Goal: Register for event/course

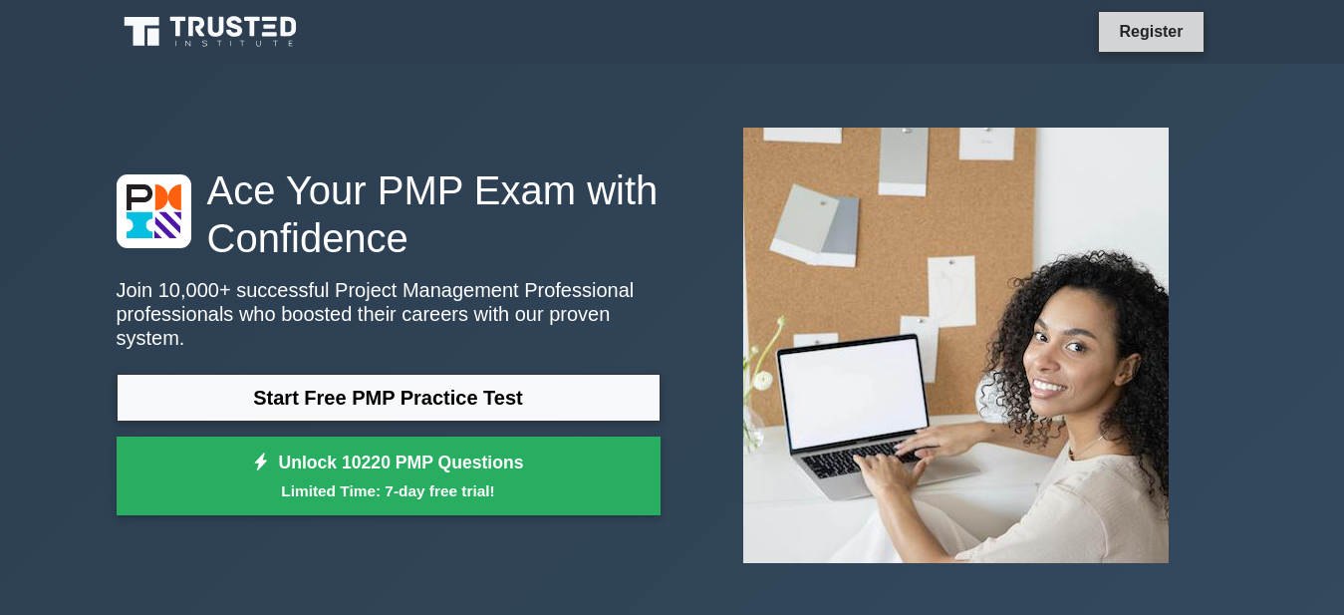
click at [1127, 27] on link "Register" at bounding box center [1151, 31] width 88 height 25
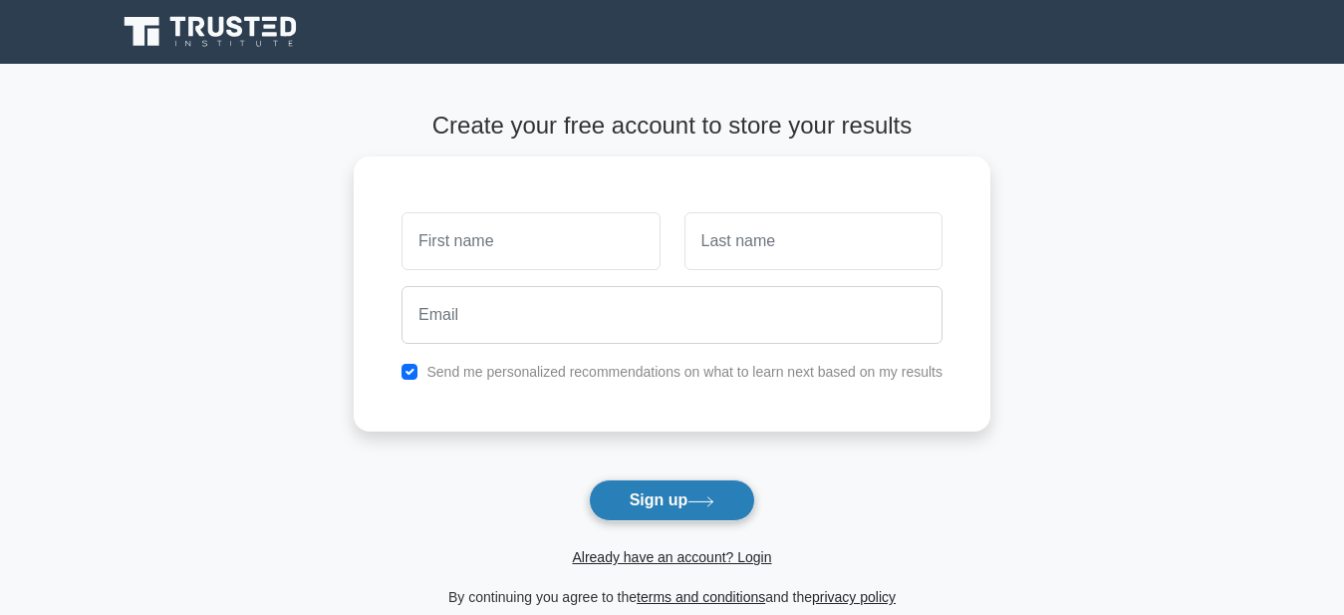
click at [668, 503] on button "Sign up" at bounding box center [672, 500] width 167 height 42
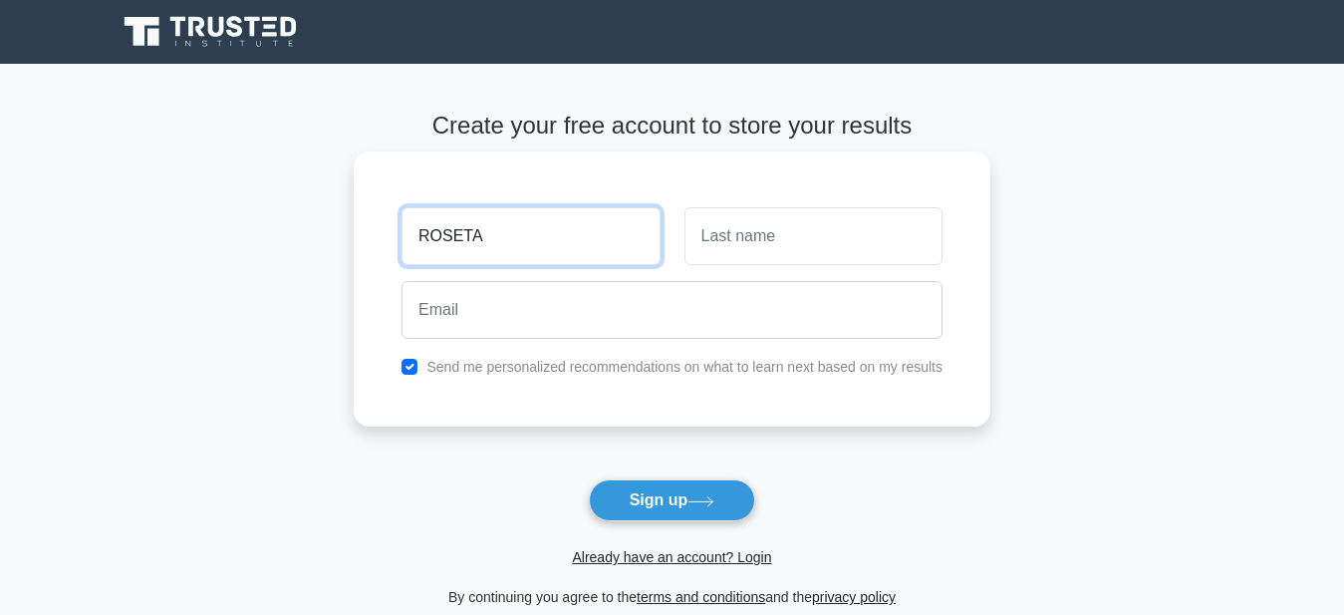
type input "ROSETA"
click at [589, 479] on button "Sign up" at bounding box center [672, 500] width 167 height 42
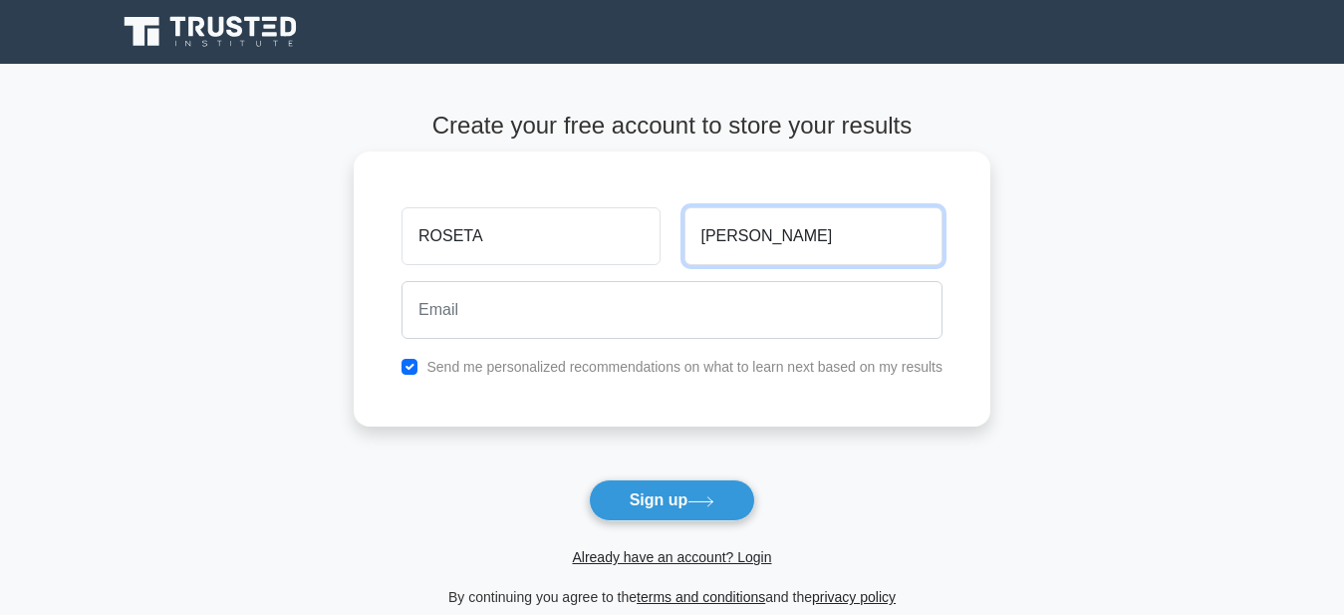
type input "ROBERTS"
click at [589, 479] on button "Sign up" at bounding box center [672, 500] width 167 height 42
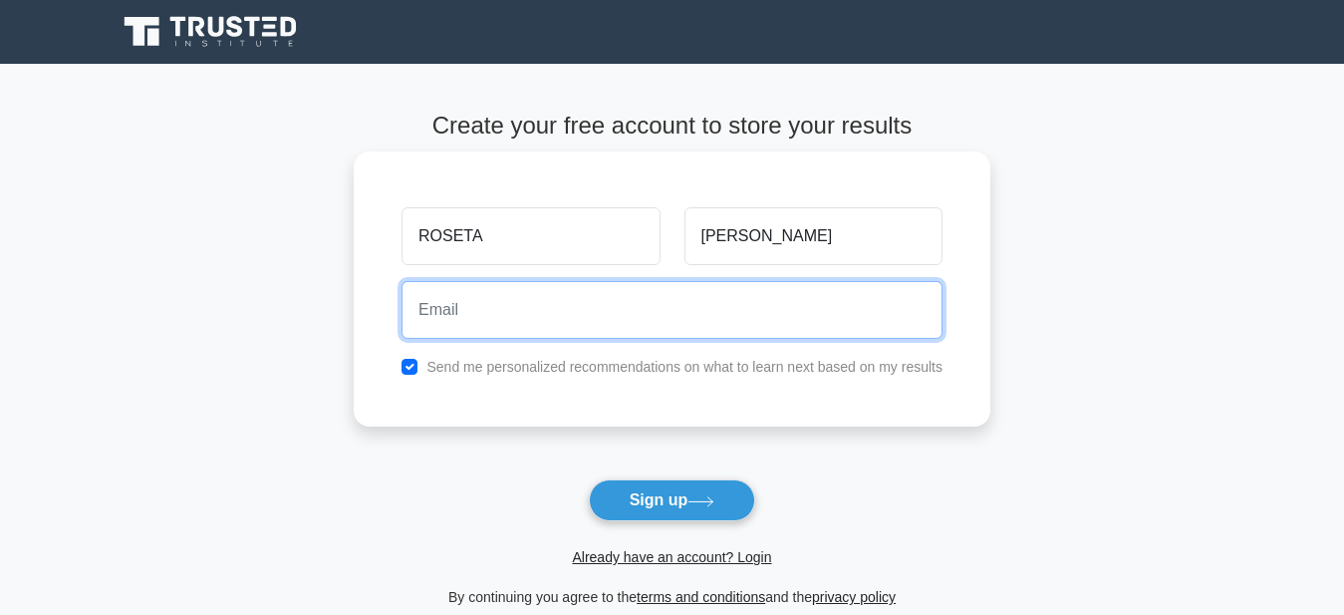
type input "R"
click at [589, 479] on button "Sign up" at bounding box center [672, 500] width 167 height 42
type input "roseta.roberts12@gmail.com"
click at [589, 479] on button "Sign up" at bounding box center [672, 500] width 167 height 42
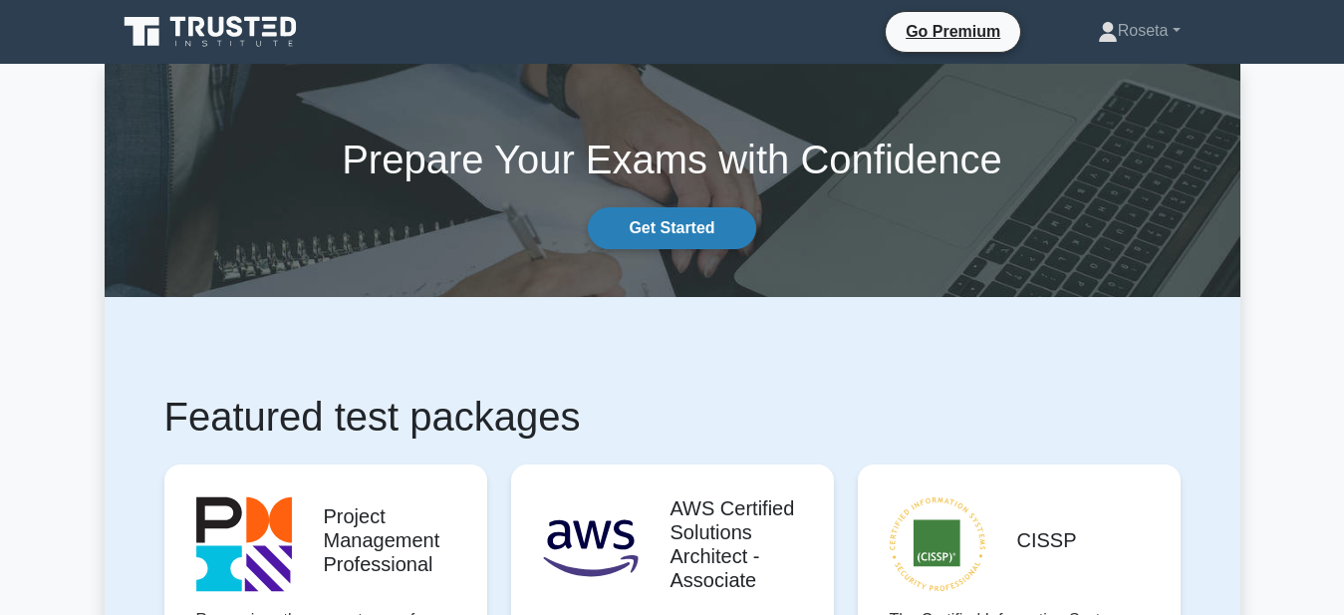
click at [679, 220] on link "Get Started" at bounding box center [671, 228] width 167 height 42
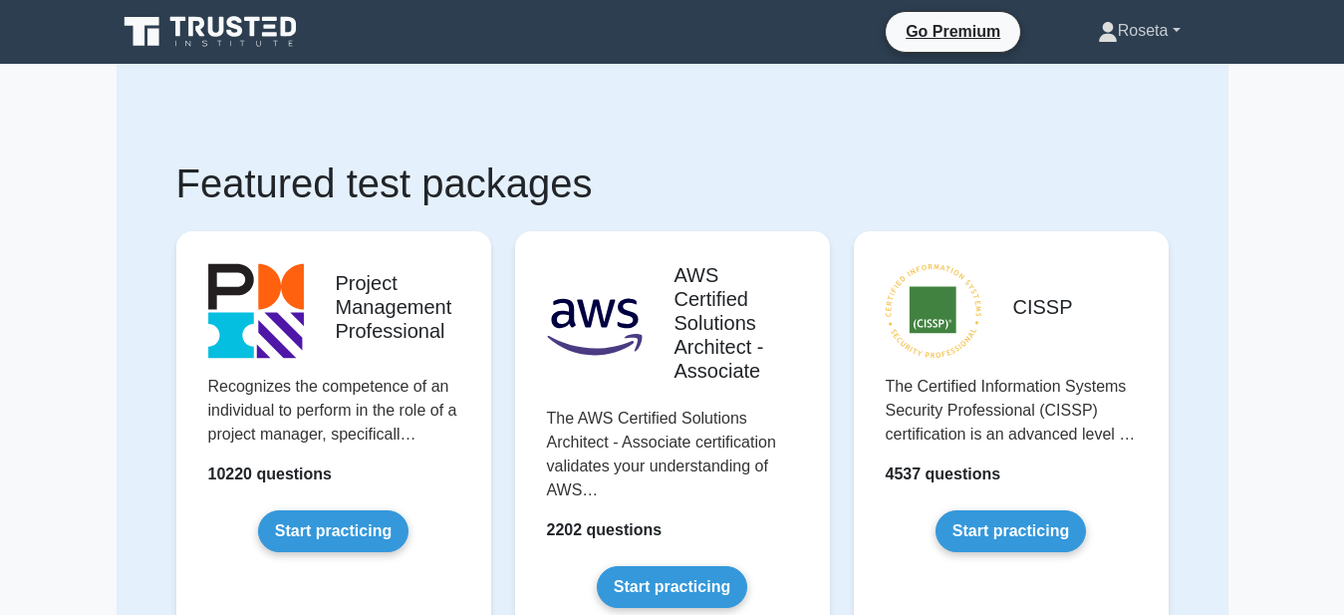
click at [1171, 29] on link "Roseta" at bounding box center [1139, 31] width 178 height 40
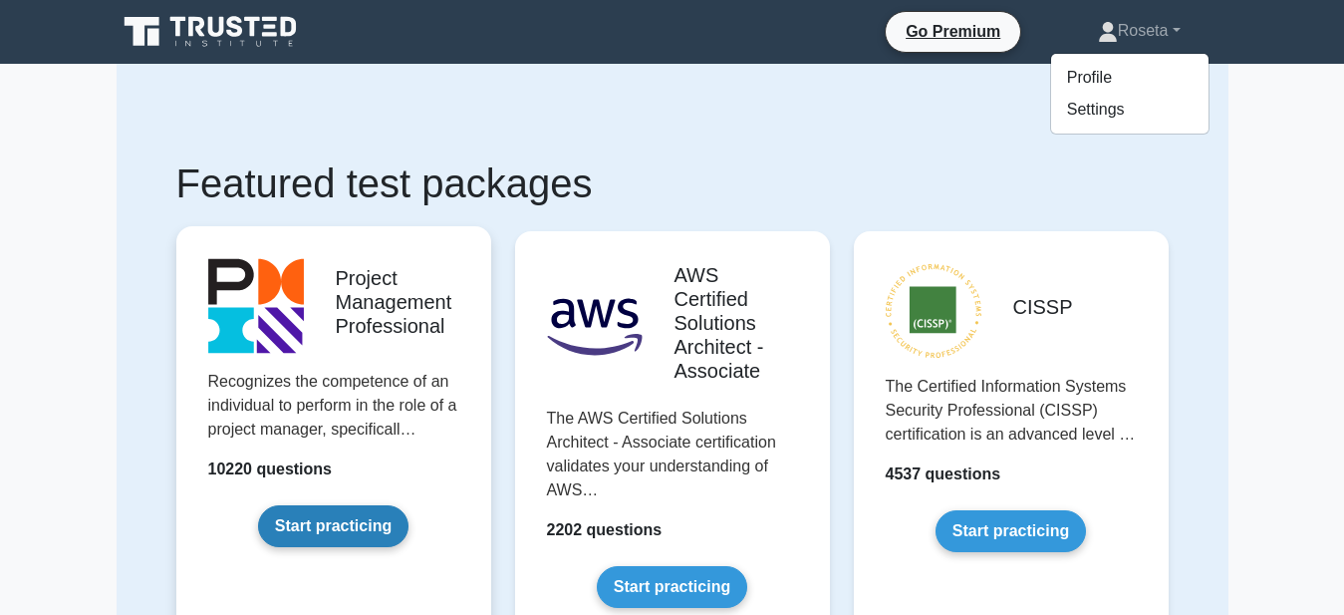
click at [330, 524] on link "Start practicing" at bounding box center [333, 526] width 150 height 42
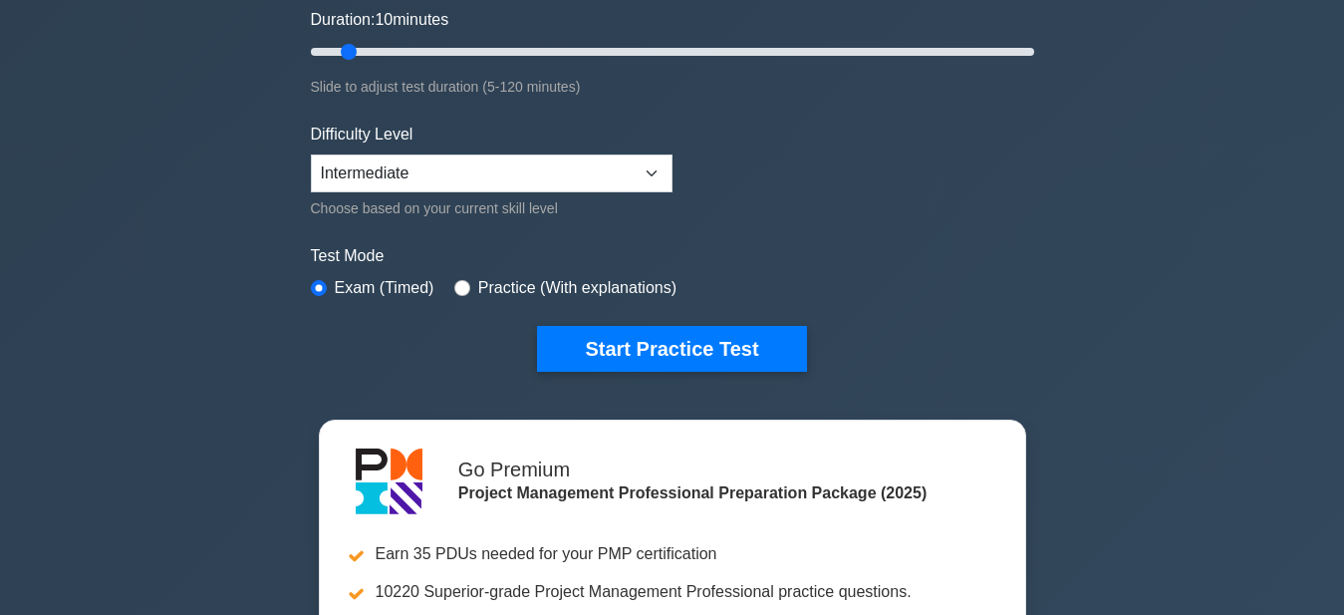
scroll to position [390, 0]
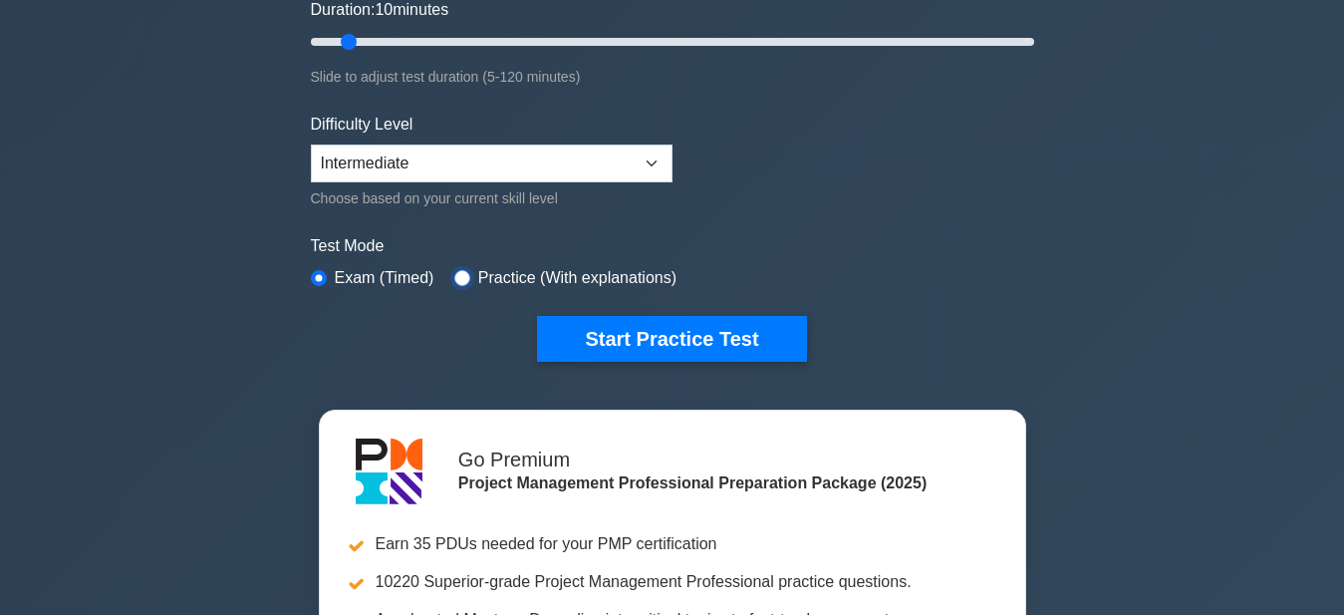
click at [455, 275] on input "radio" at bounding box center [462, 278] width 16 height 16
radio input "true"
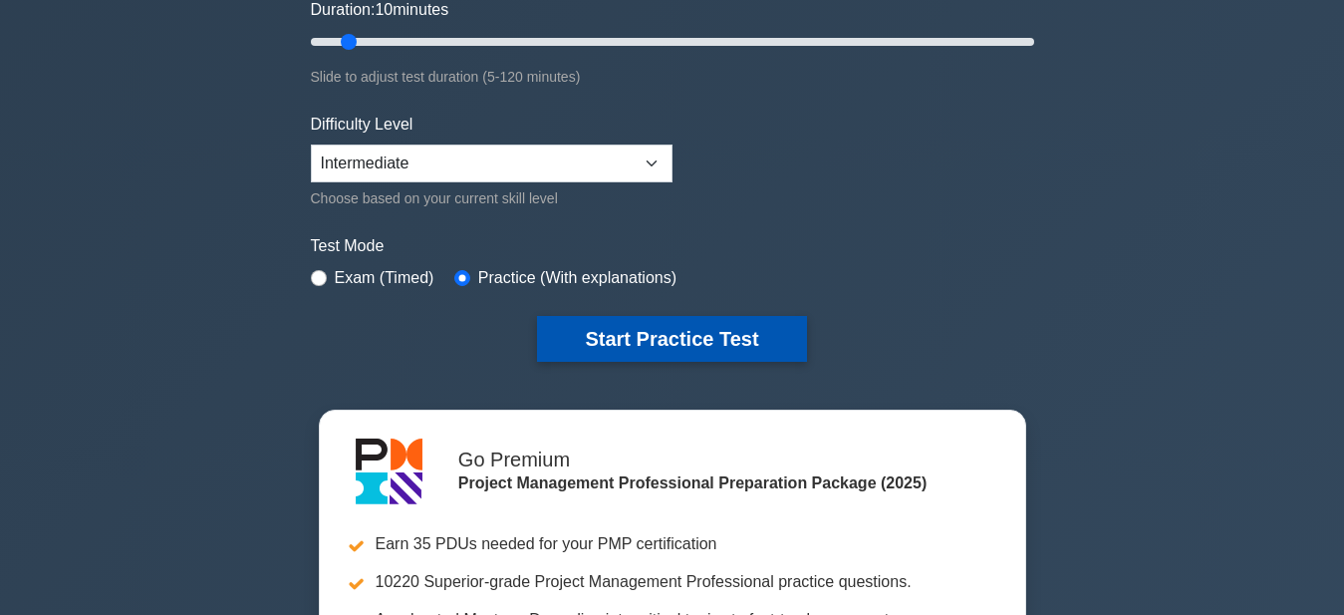
click at [612, 332] on button "Start Practice Test" at bounding box center [671, 339] width 269 height 46
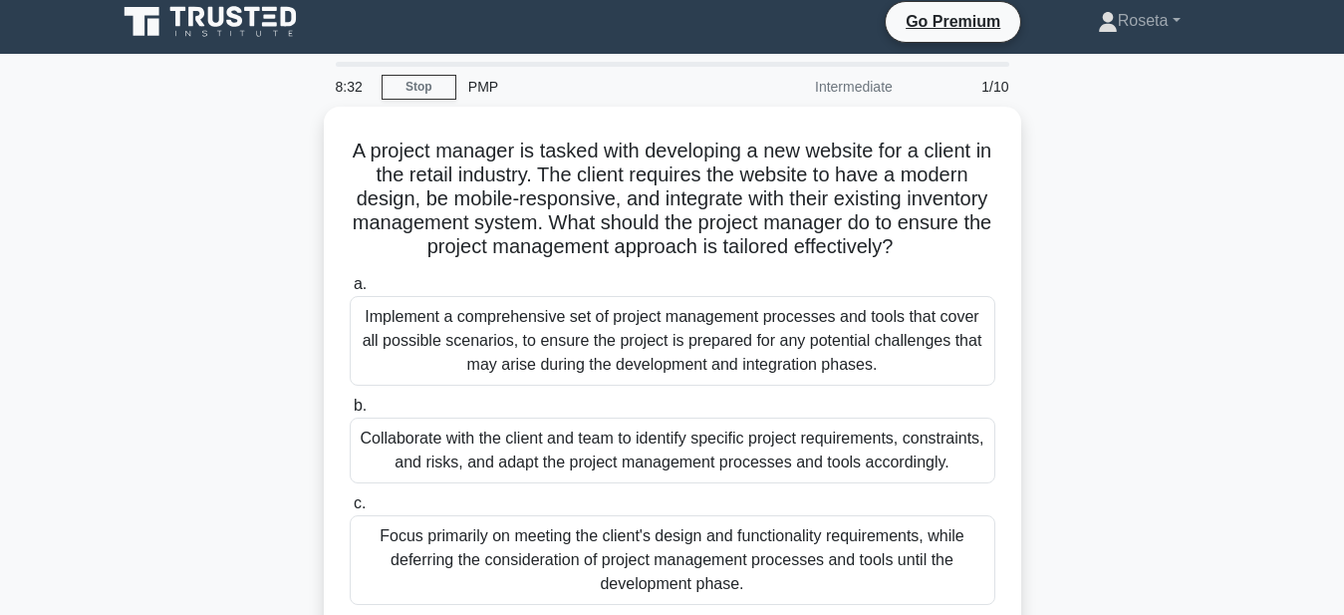
scroll to position [4, 0]
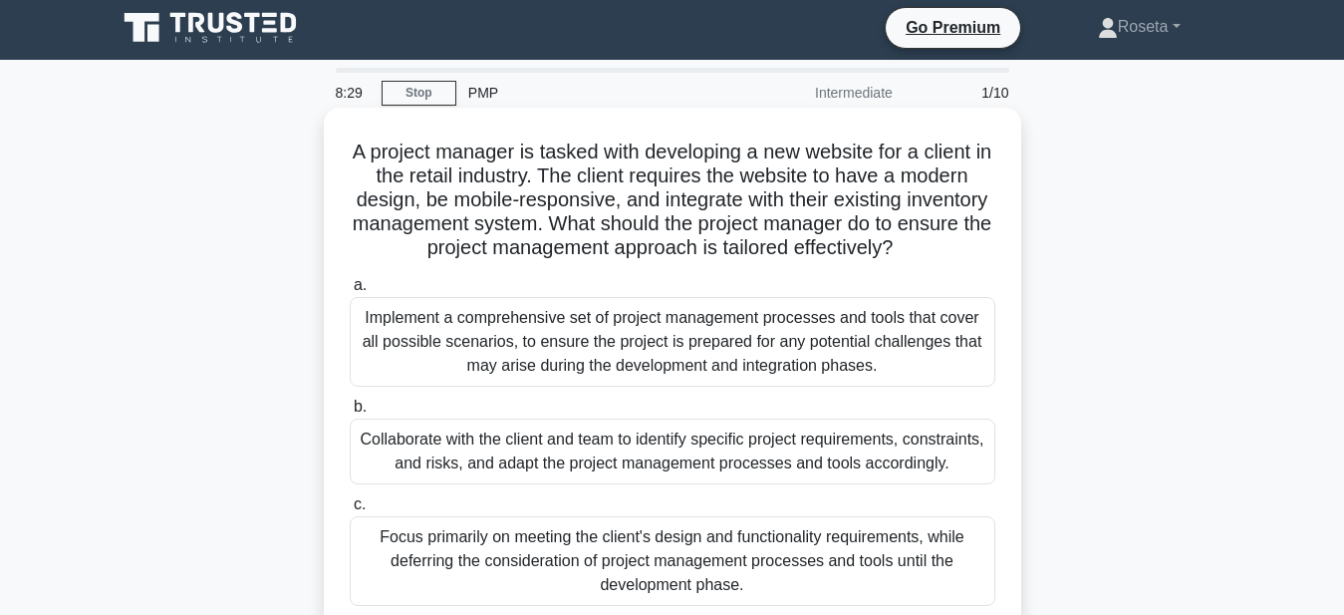
click at [357, 410] on span "b." at bounding box center [360, 406] width 13 height 17
click at [350, 410] on input "b. Collaborate with the client and team to identify specific project requiremen…" at bounding box center [350, 407] width 0 height 13
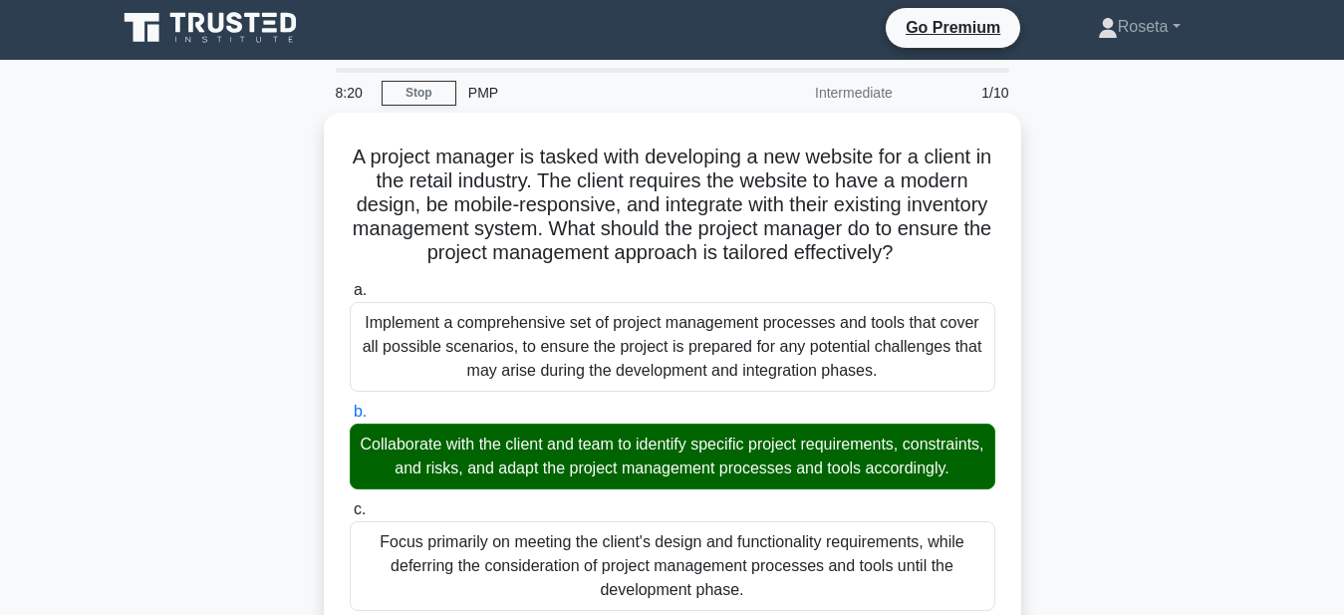
click at [484, 94] on div "PMP" at bounding box center [593, 93] width 274 height 40
click at [423, 89] on link "Stop" at bounding box center [419, 93] width 75 height 25
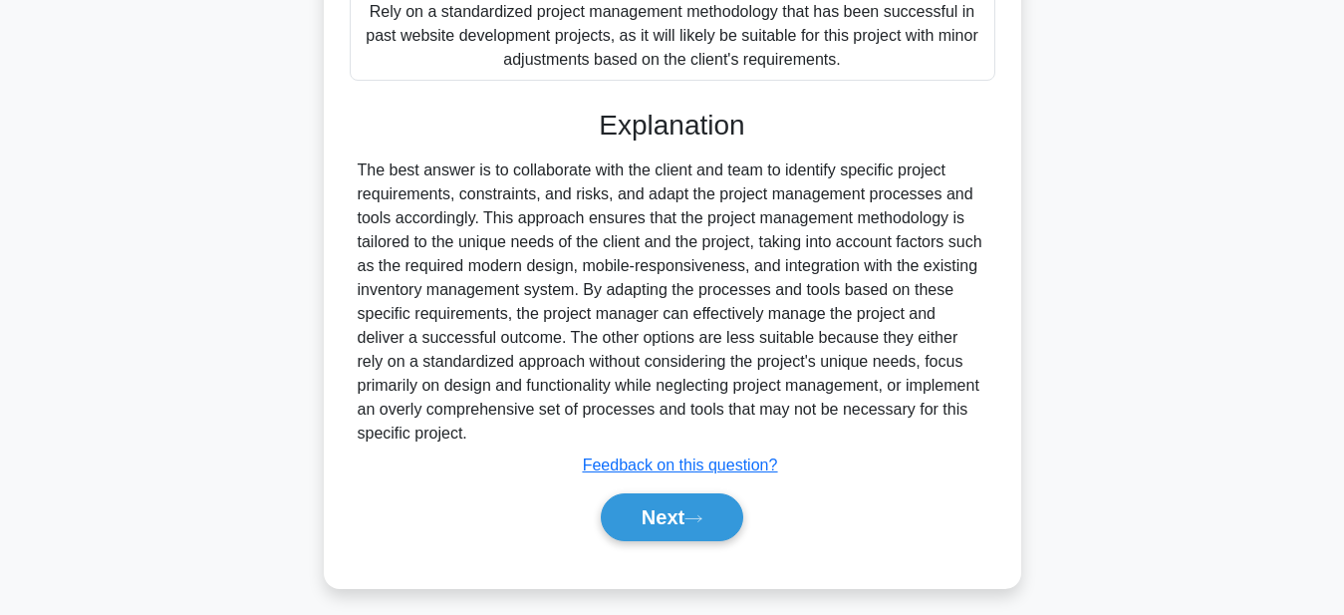
scroll to position [664, 0]
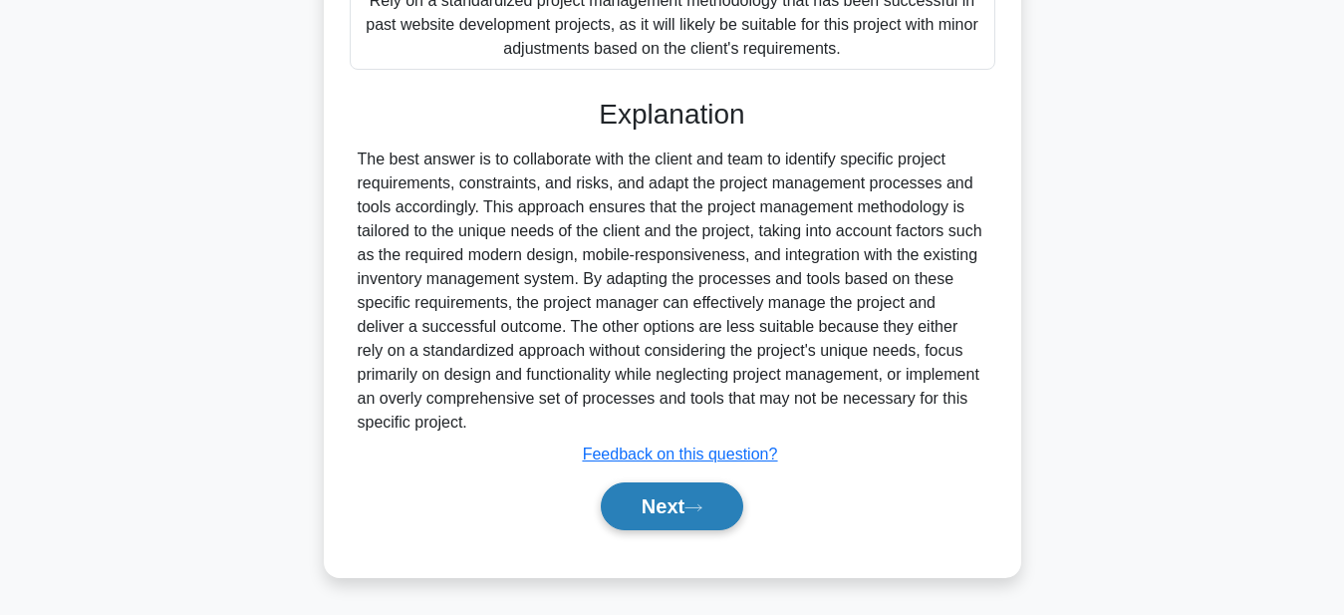
click at [643, 506] on button "Next" at bounding box center [672, 506] width 142 height 48
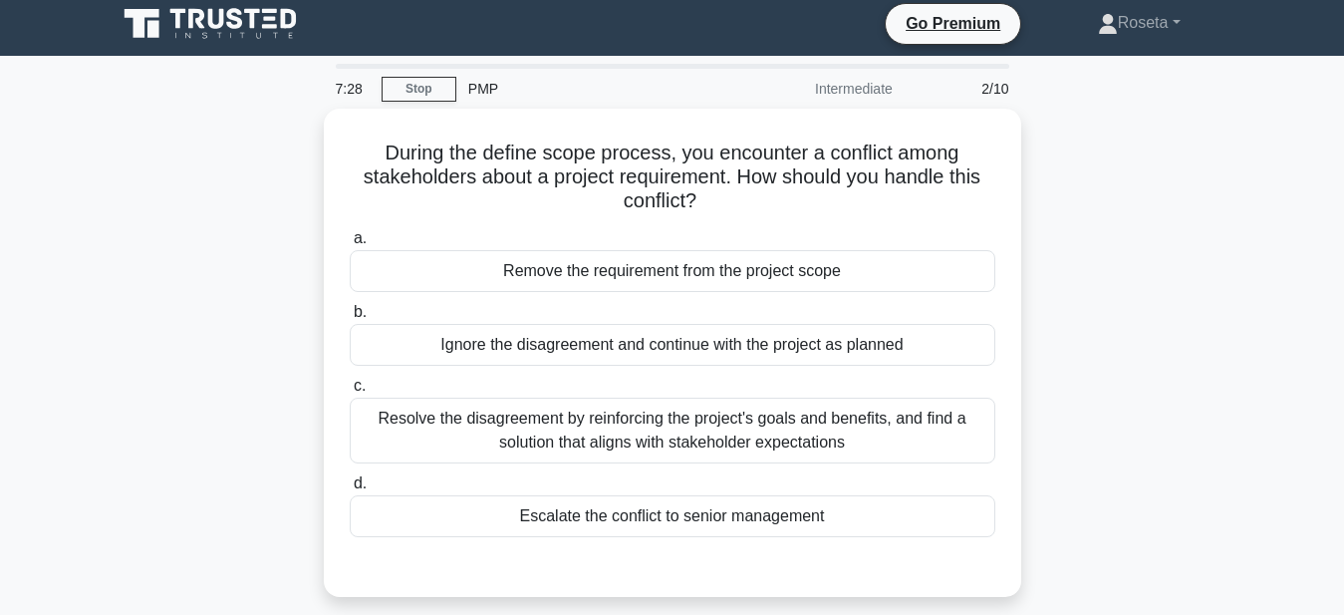
scroll to position [0, 0]
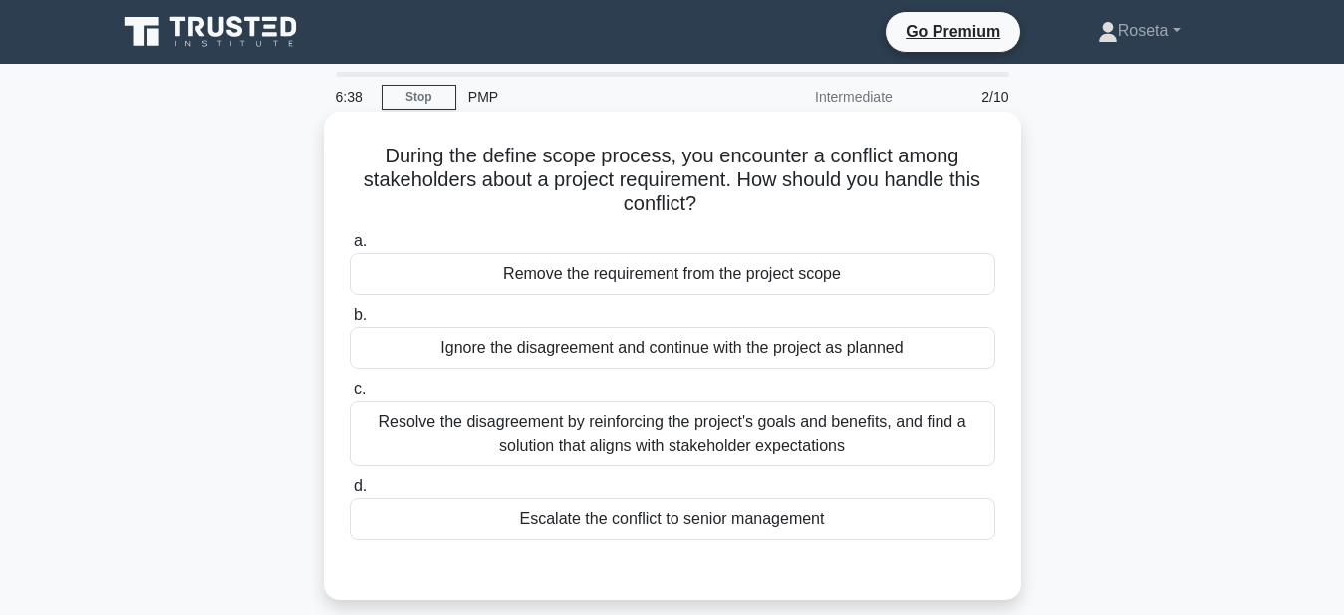
click at [418, 426] on div "Resolve the disagreement by reinforcing the project's goals and benefits, and f…" at bounding box center [673, 434] width 646 height 66
click at [350, 396] on input "c. Resolve the disagreement by reinforcing the project's goals and benefits, an…" at bounding box center [350, 389] width 0 height 13
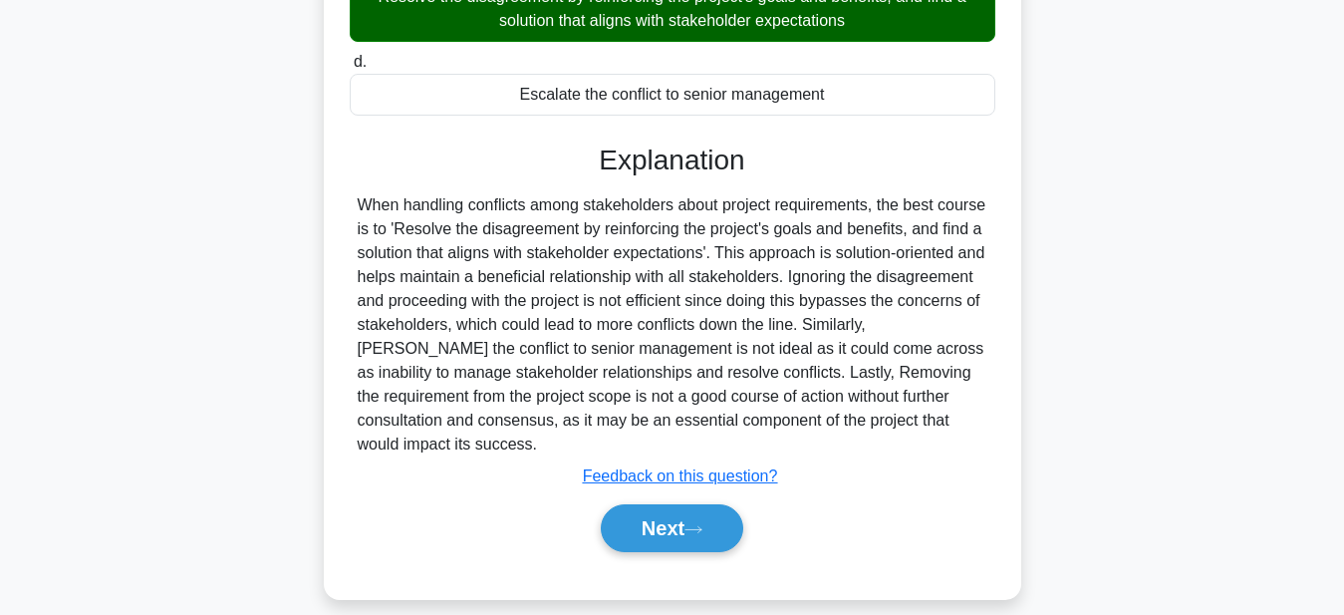
scroll to position [440, 0]
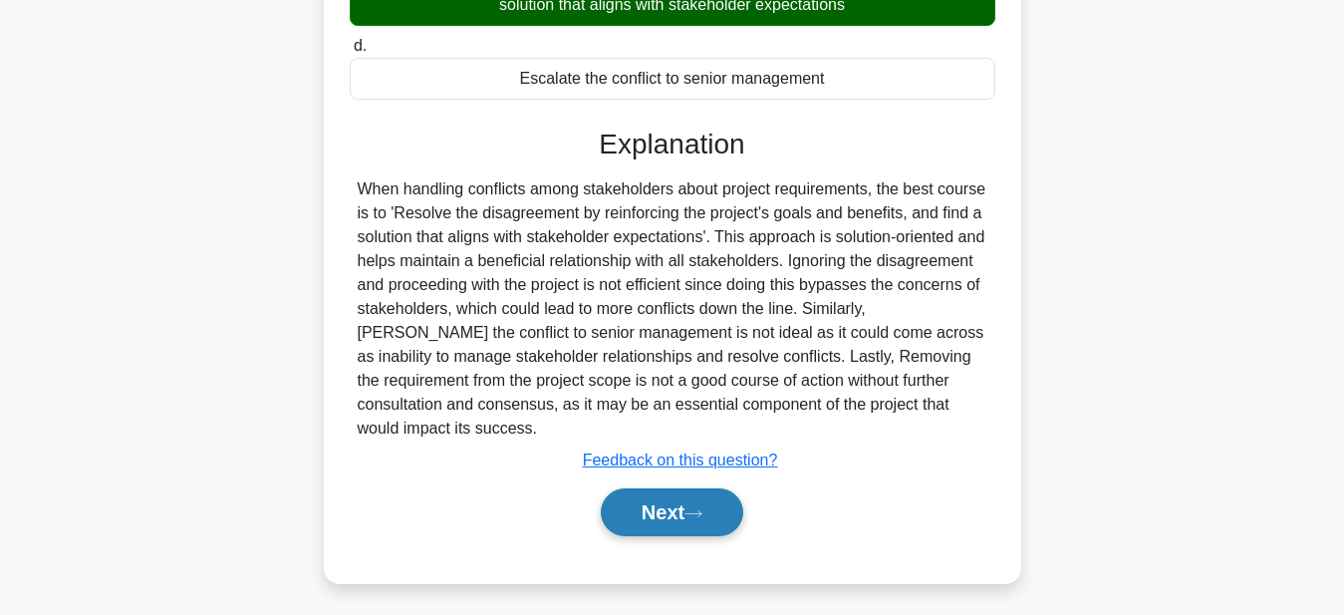
click at [670, 516] on button "Next" at bounding box center [672, 512] width 142 height 48
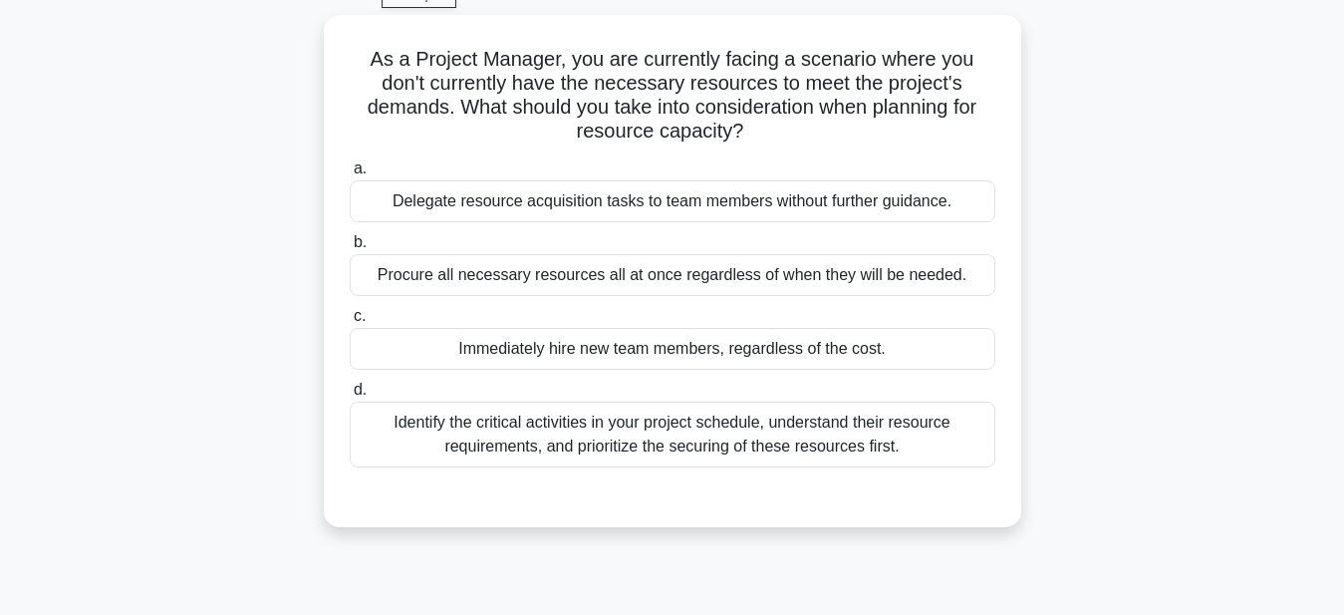
scroll to position [152, 0]
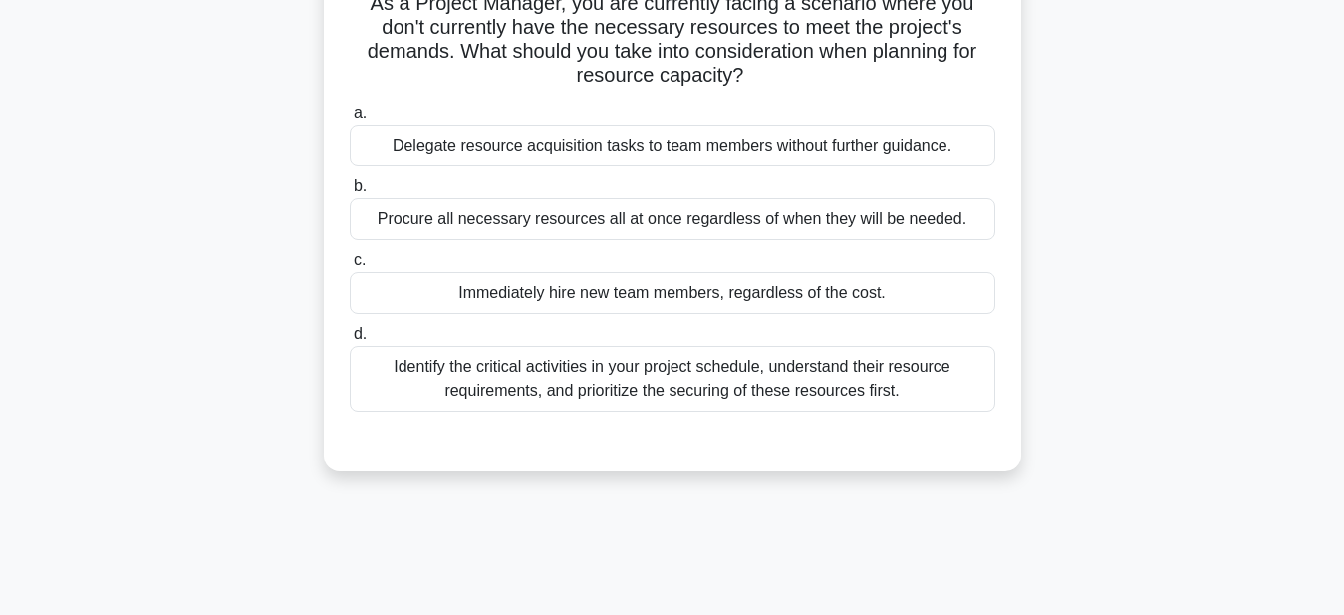
click at [790, 387] on div "Identify the critical activities in your project schedule, understand their res…" at bounding box center [673, 379] width 646 height 66
click at [350, 341] on input "d. Identify the critical activities in your project schedule, understand their …" at bounding box center [350, 334] width 0 height 13
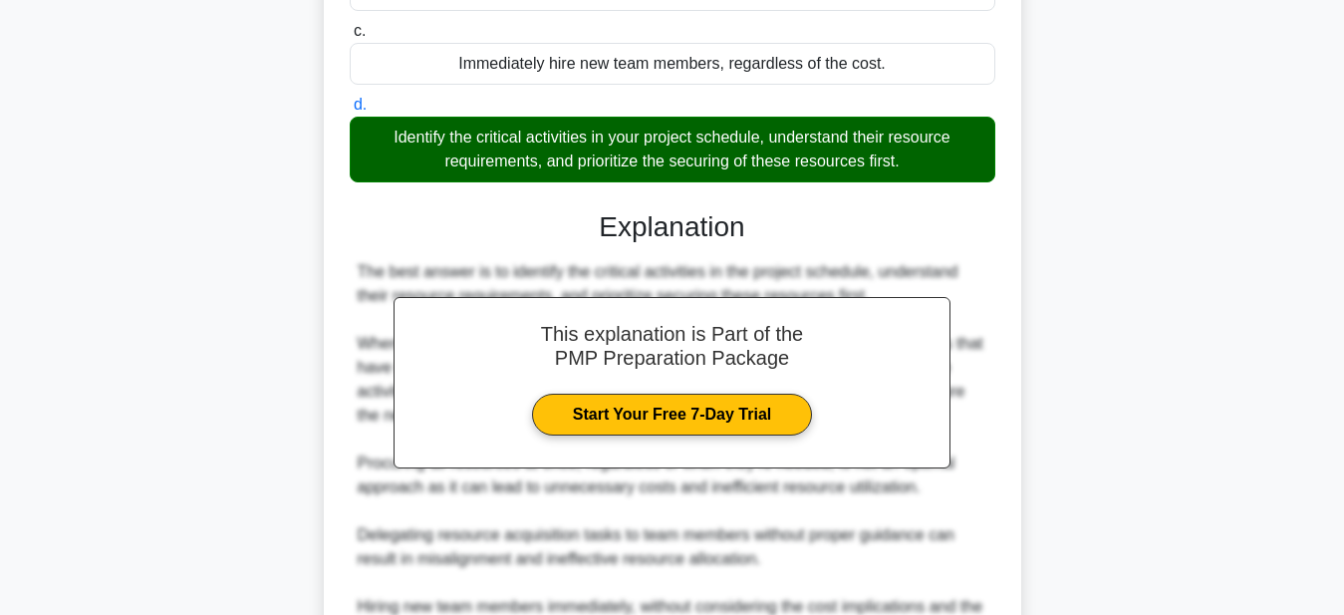
scroll to position [390, 0]
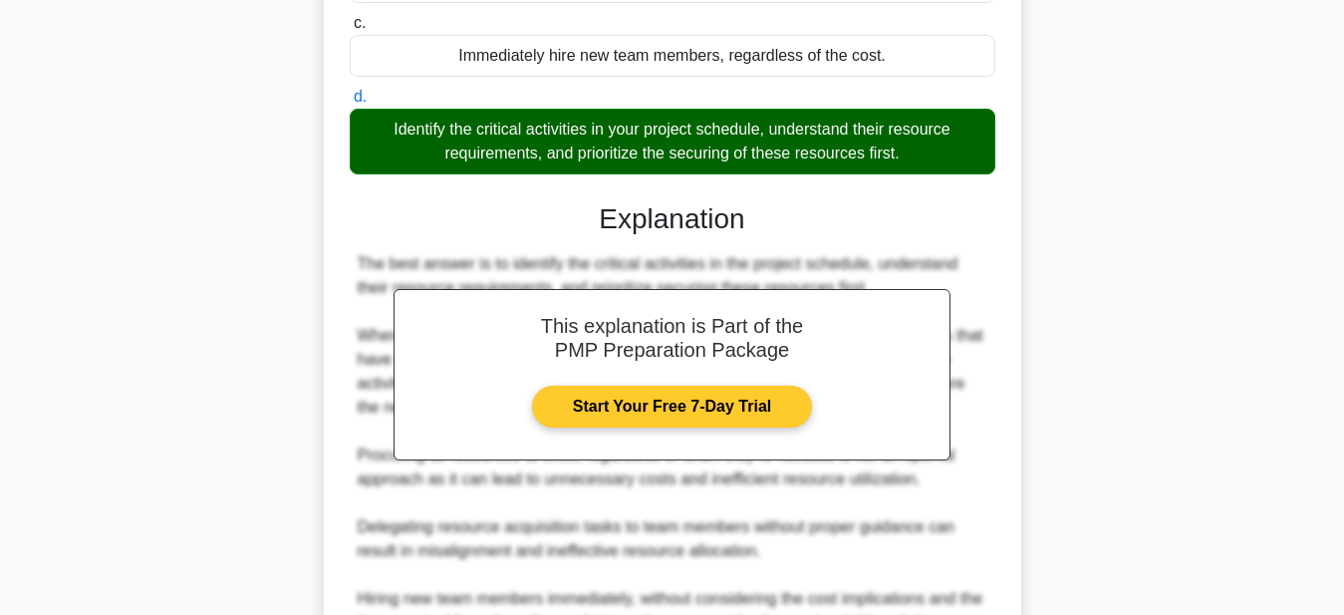
click at [676, 407] on link "Start Your Free 7-Day Trial" at bounding box center [672, 407] width 280 height 42
